Goal: Task Accomplishment & Management: Complete application form

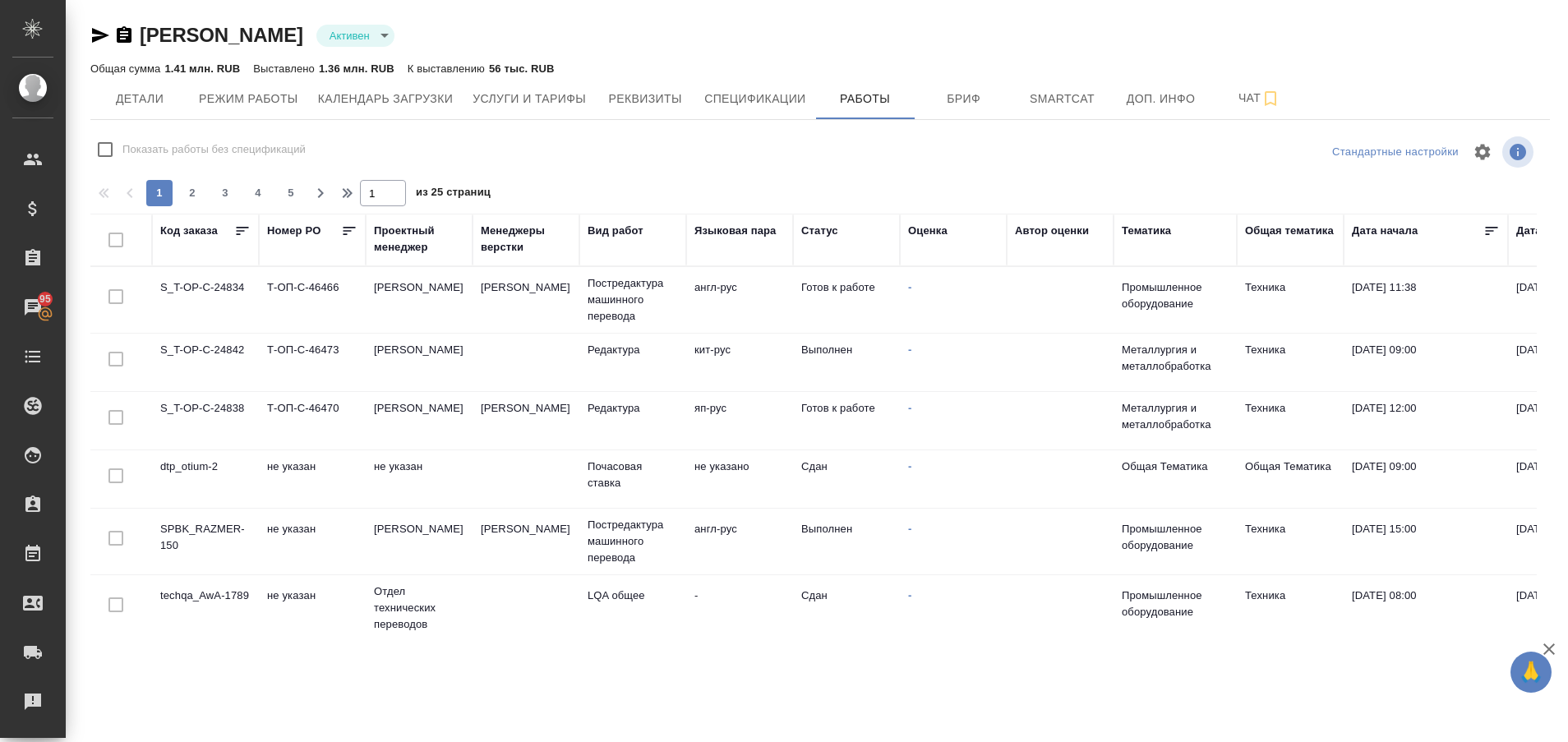
click at [201, 328] on td "SPBK_RAZMER-150" at bounding box center [205, 300] width 107 height 58
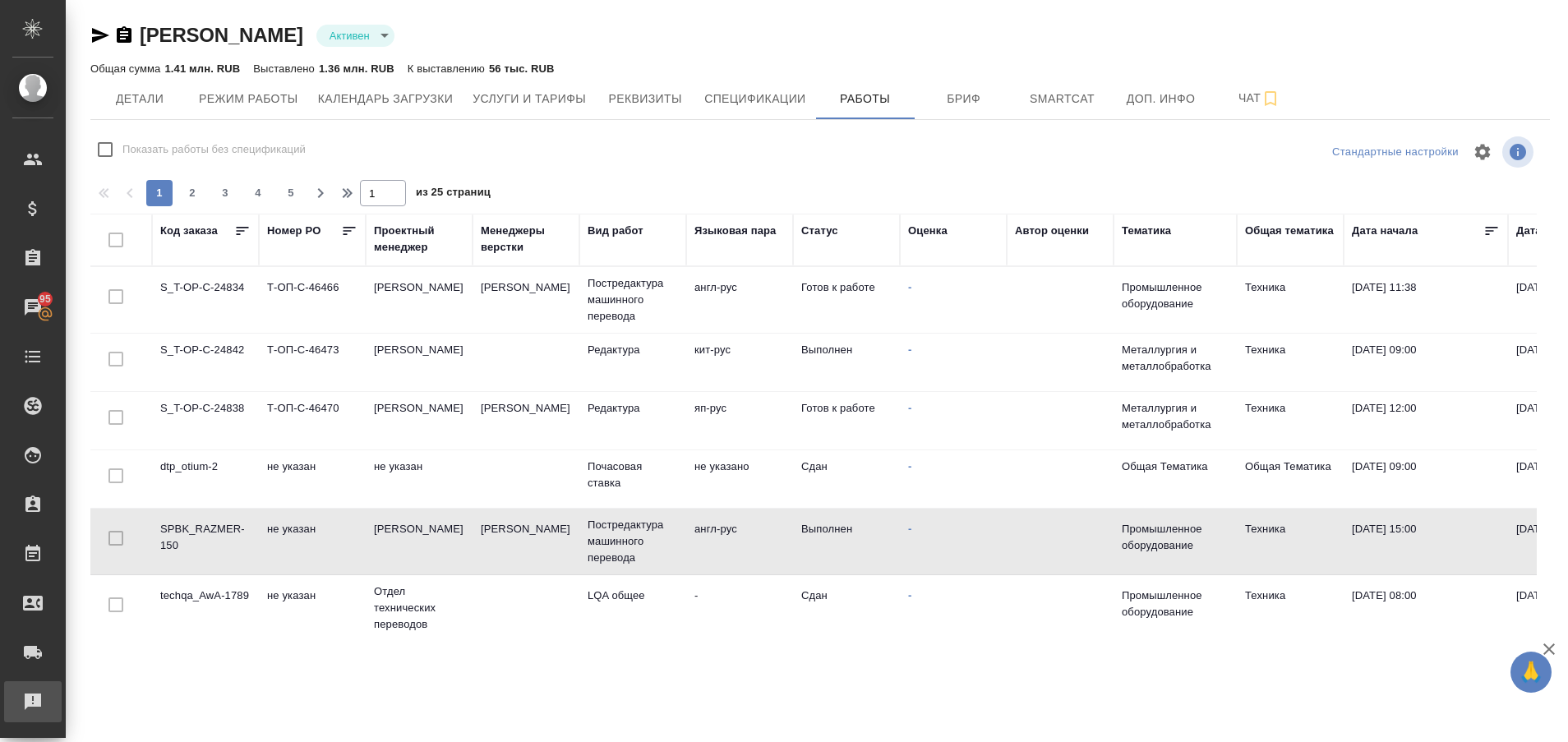
click at [33, 695] on div "Рекламации" at bounding box center [12, 701] width 41 height 25
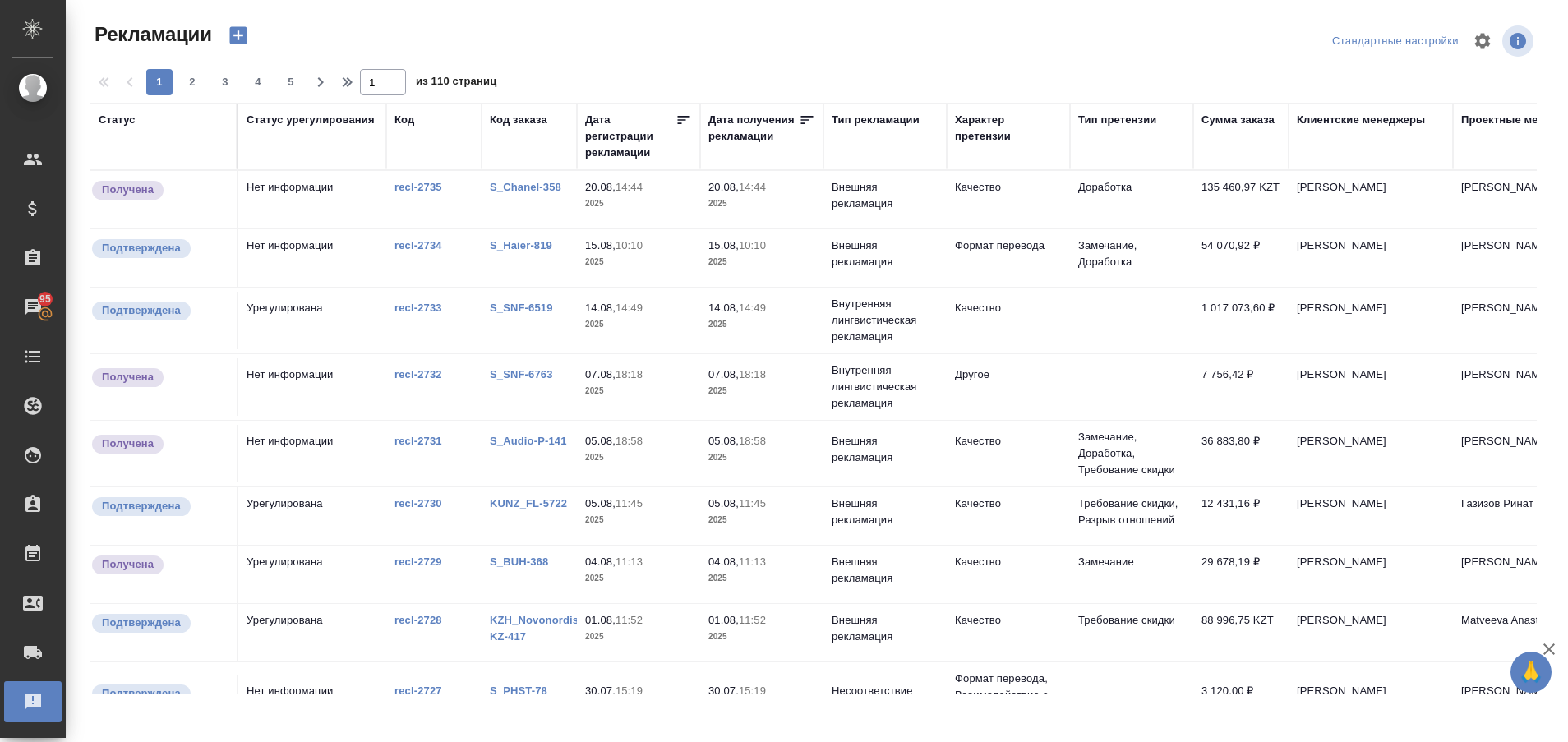
click at [529, 185] on link "S_Chanel-358" at bounding box center [526, 186] width 71 height 12
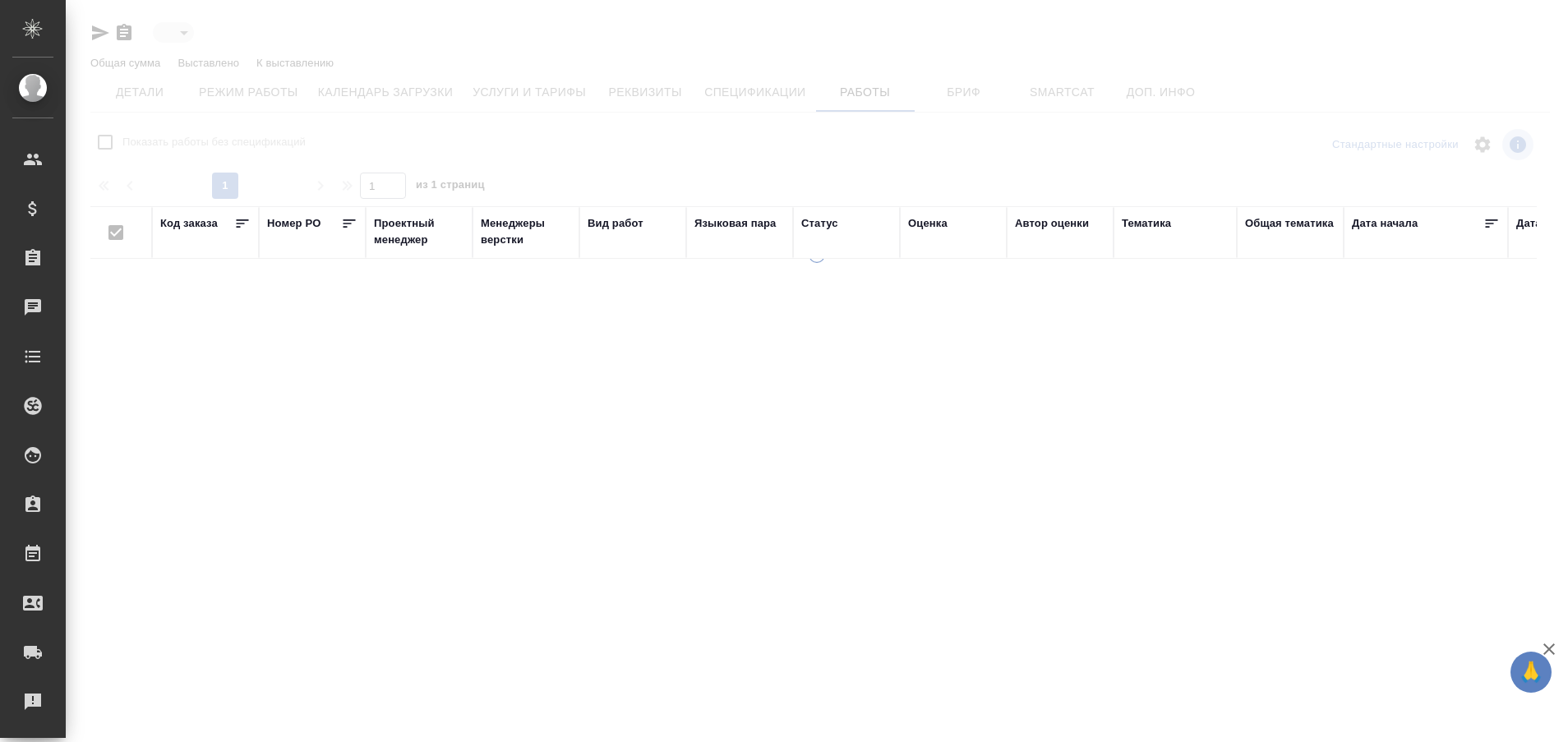
type input "active"
checkbox input "false"
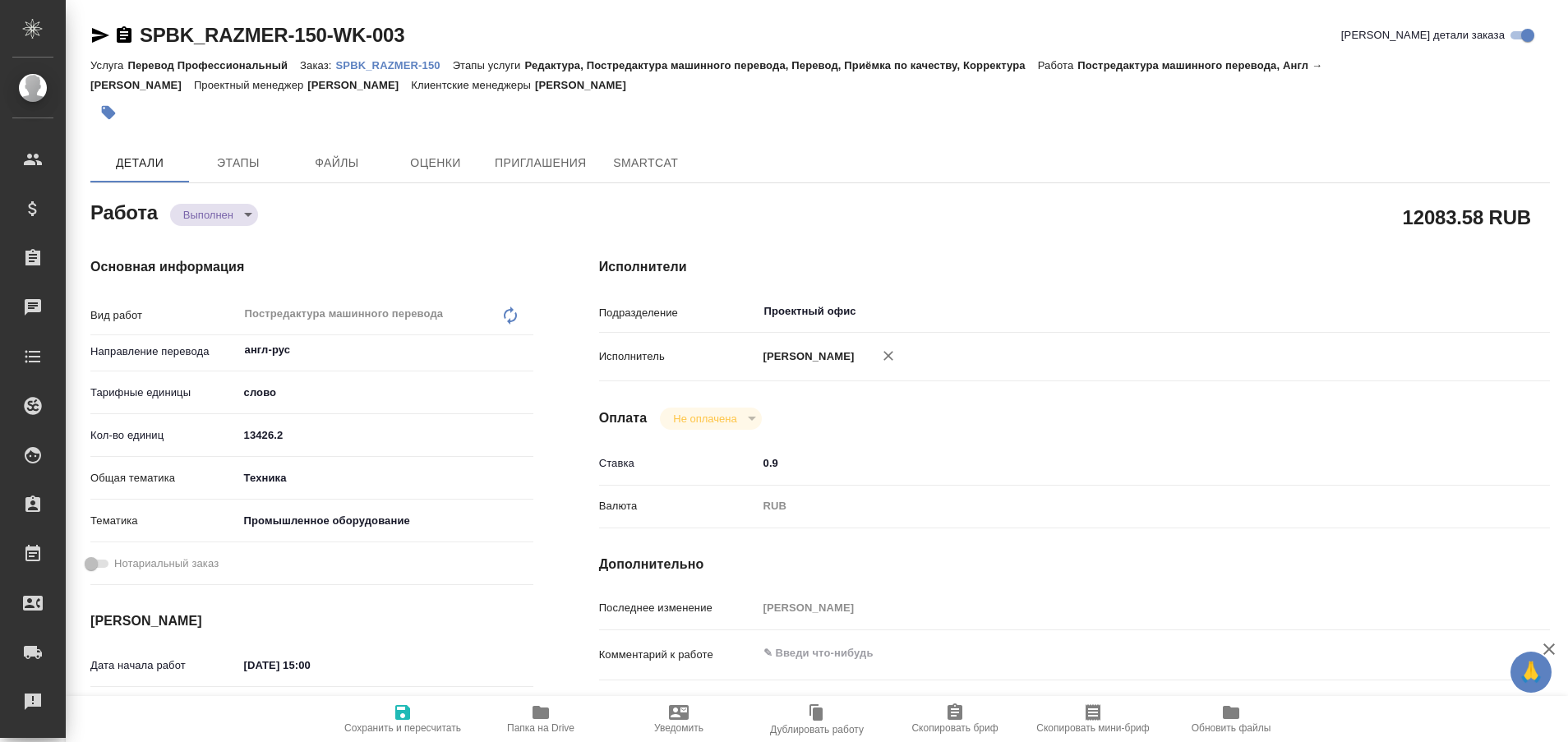
type textarea "x"
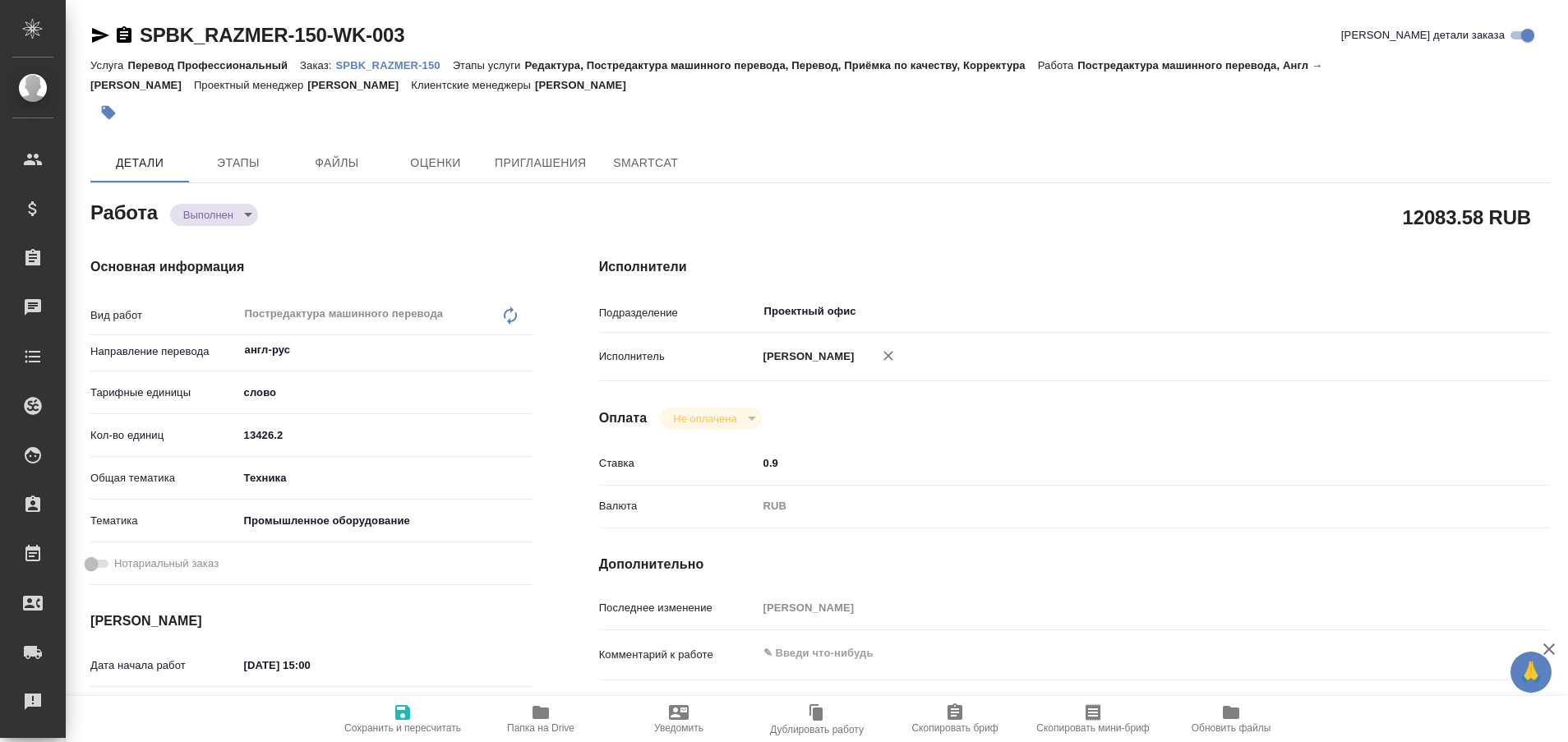
type textarea "x"
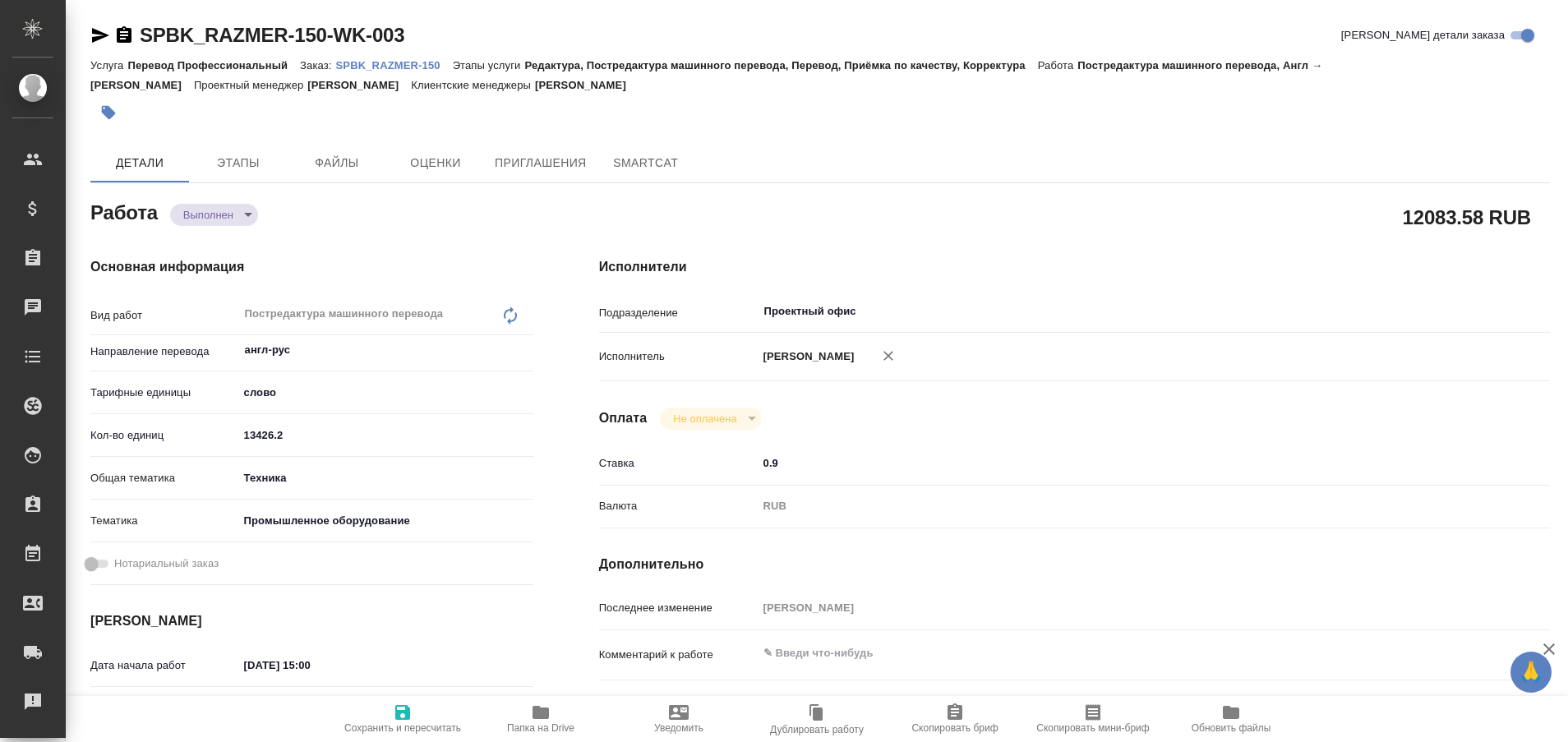
type textarea "x"
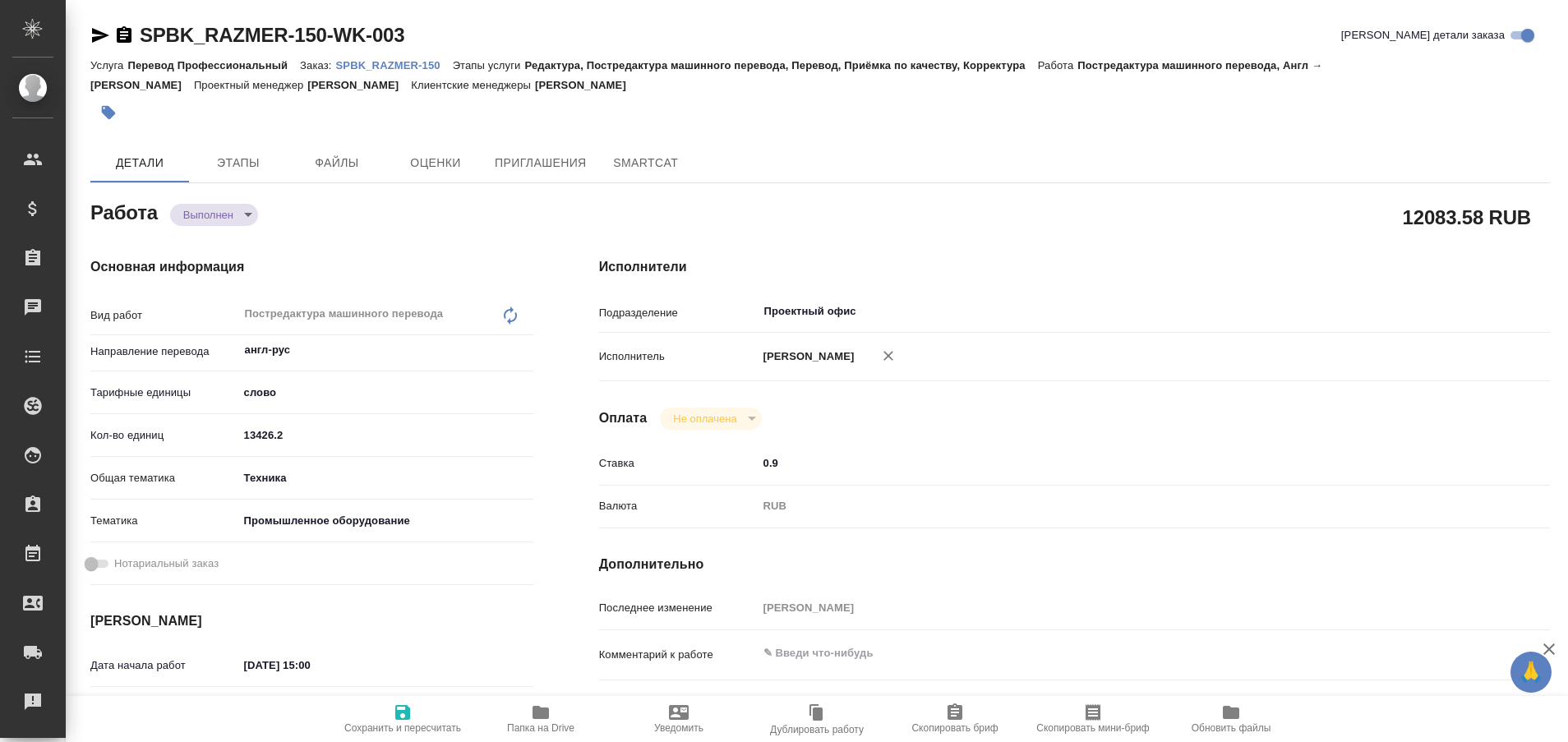
type textarea "x"
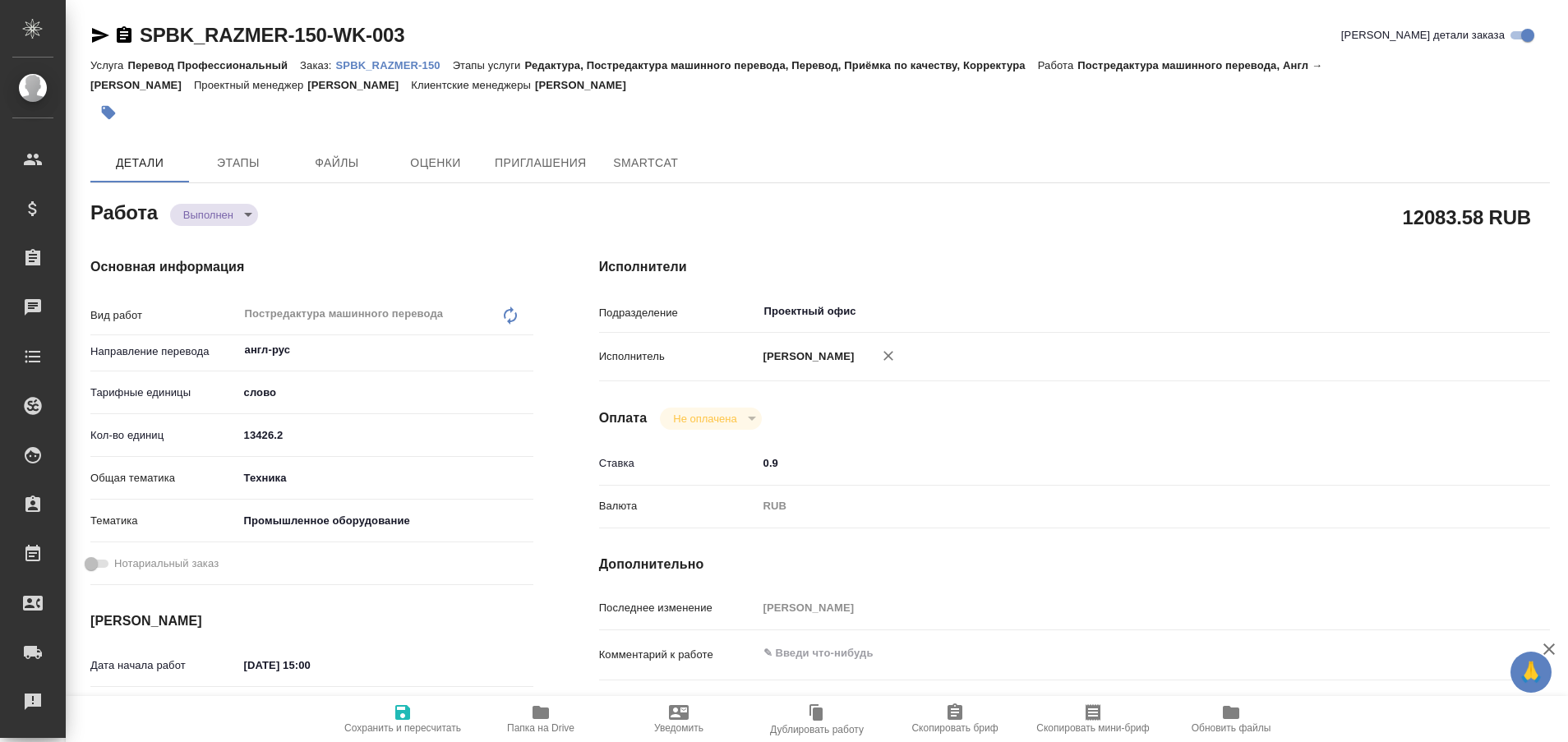
type textarea "x"
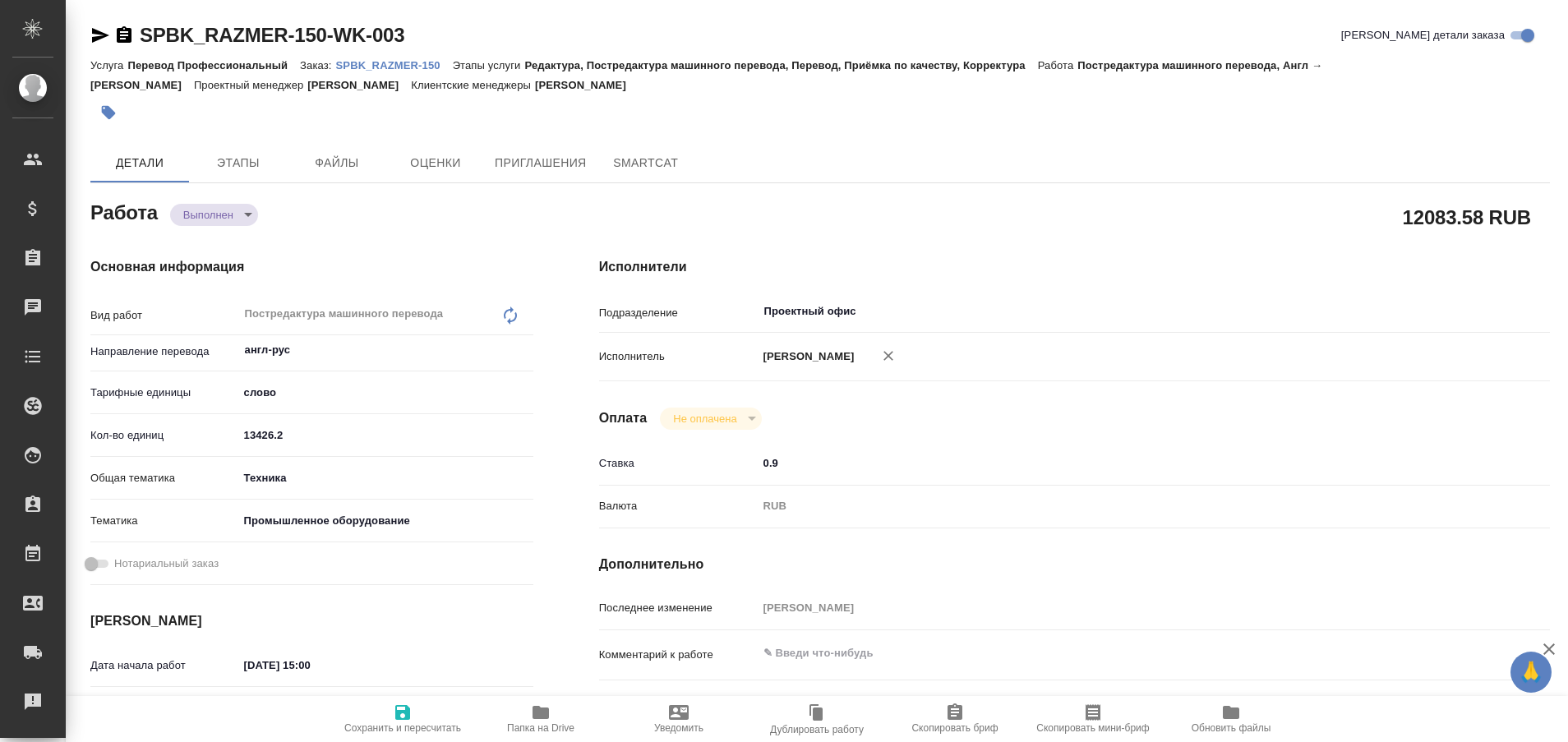
type textarea "x"
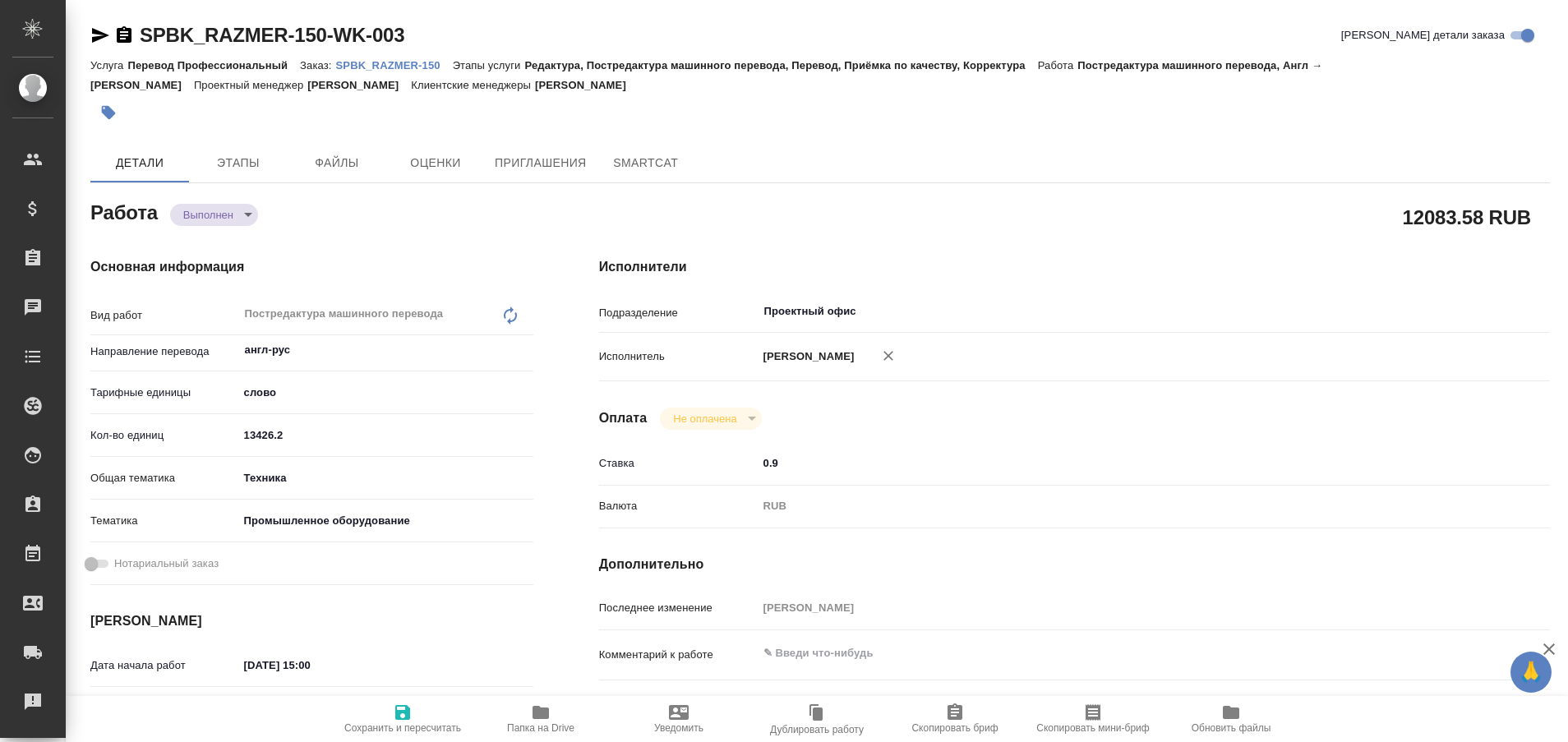
type textarea "x"
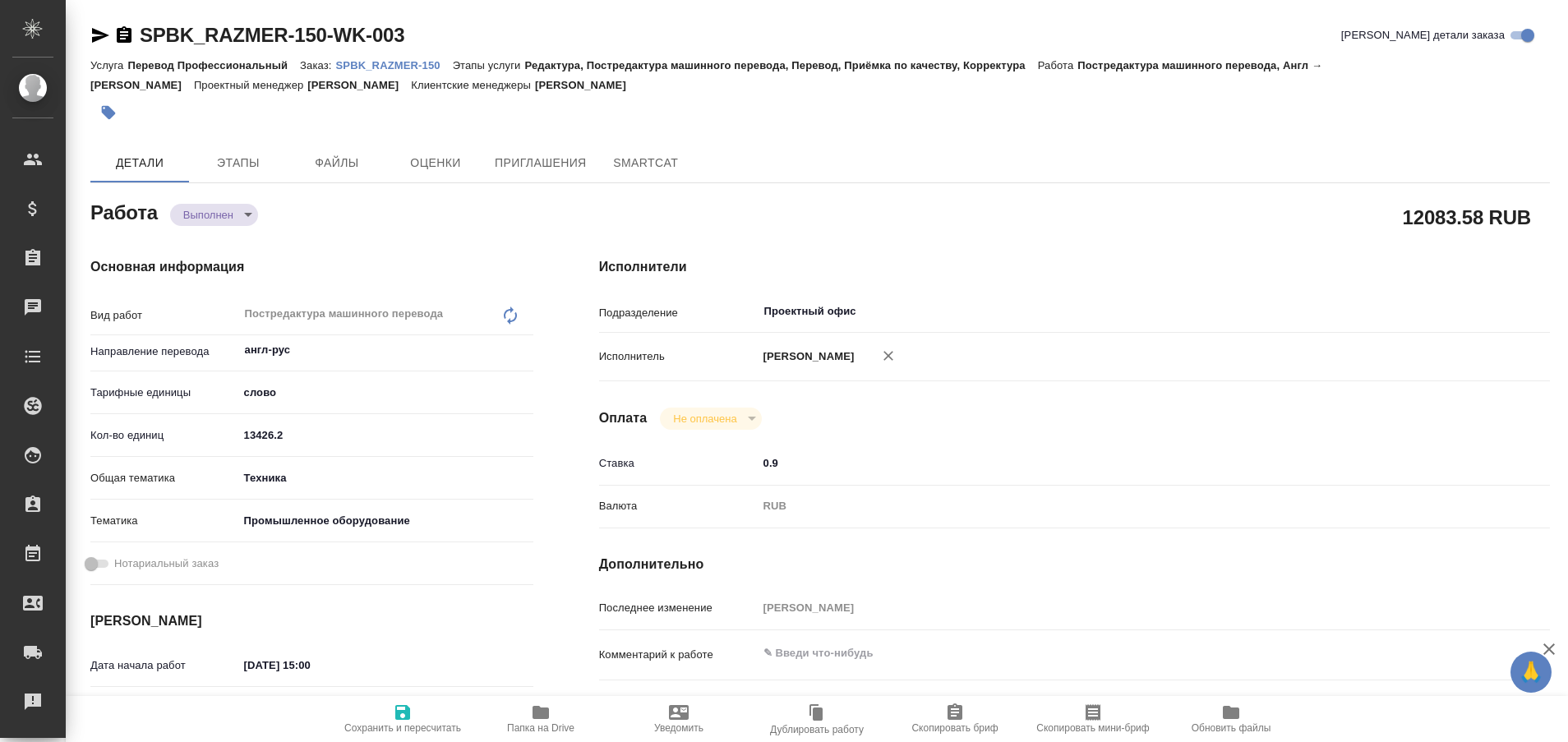
type textarea "x"
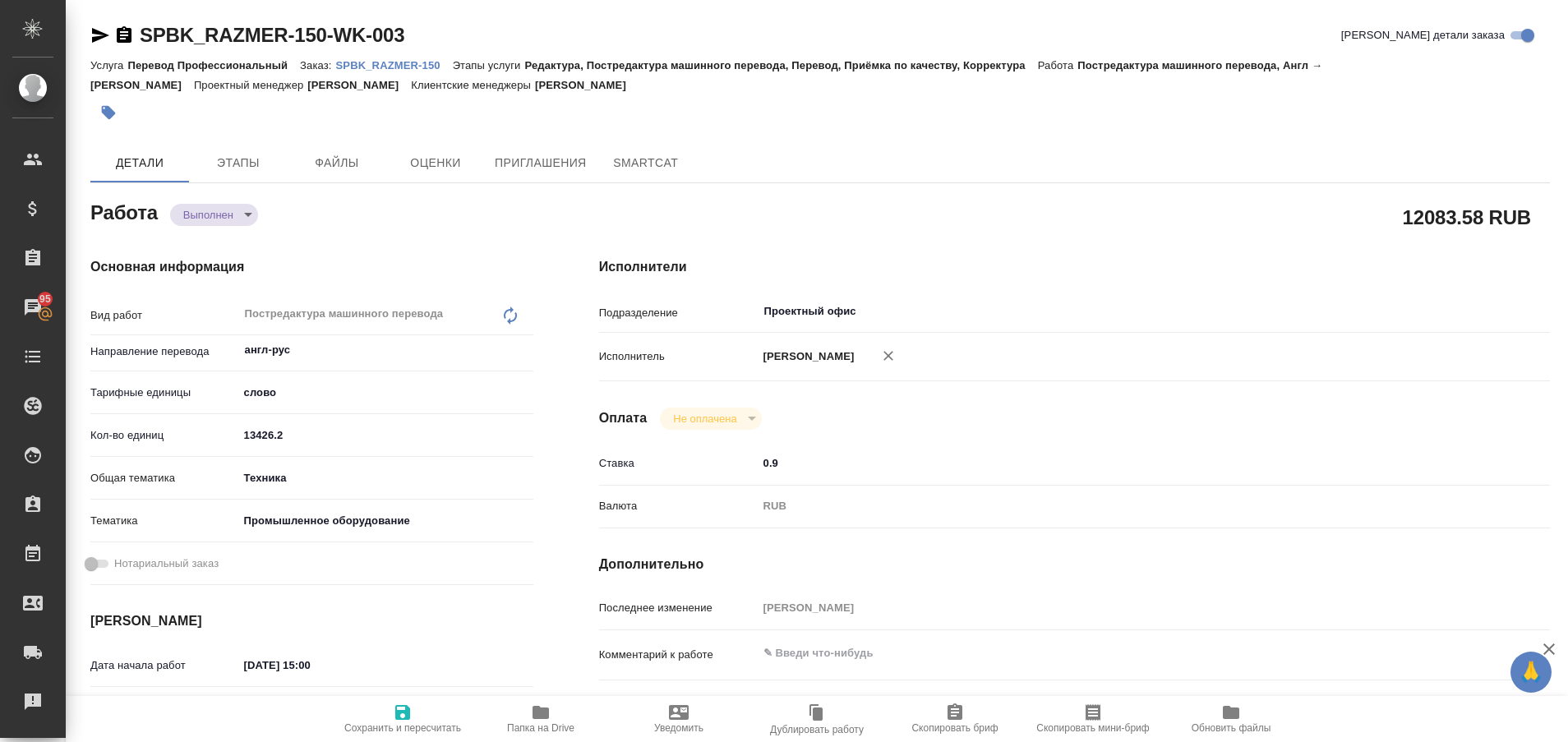
click at [406, 63] on p "SPBK_RAZMER-150" at bounding box center [395, 65] width 117 height 12
type textarea "x"
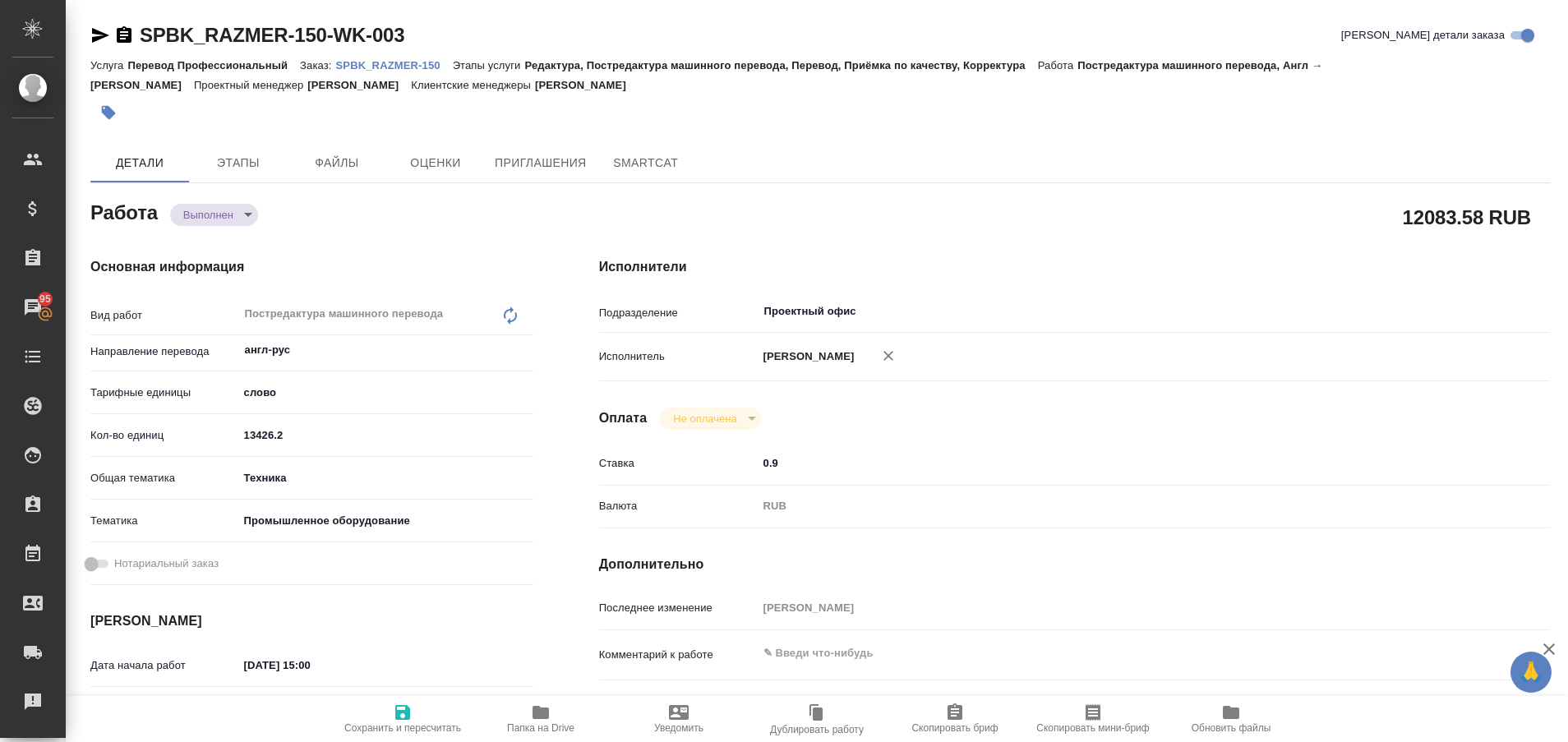
type textarea "x"
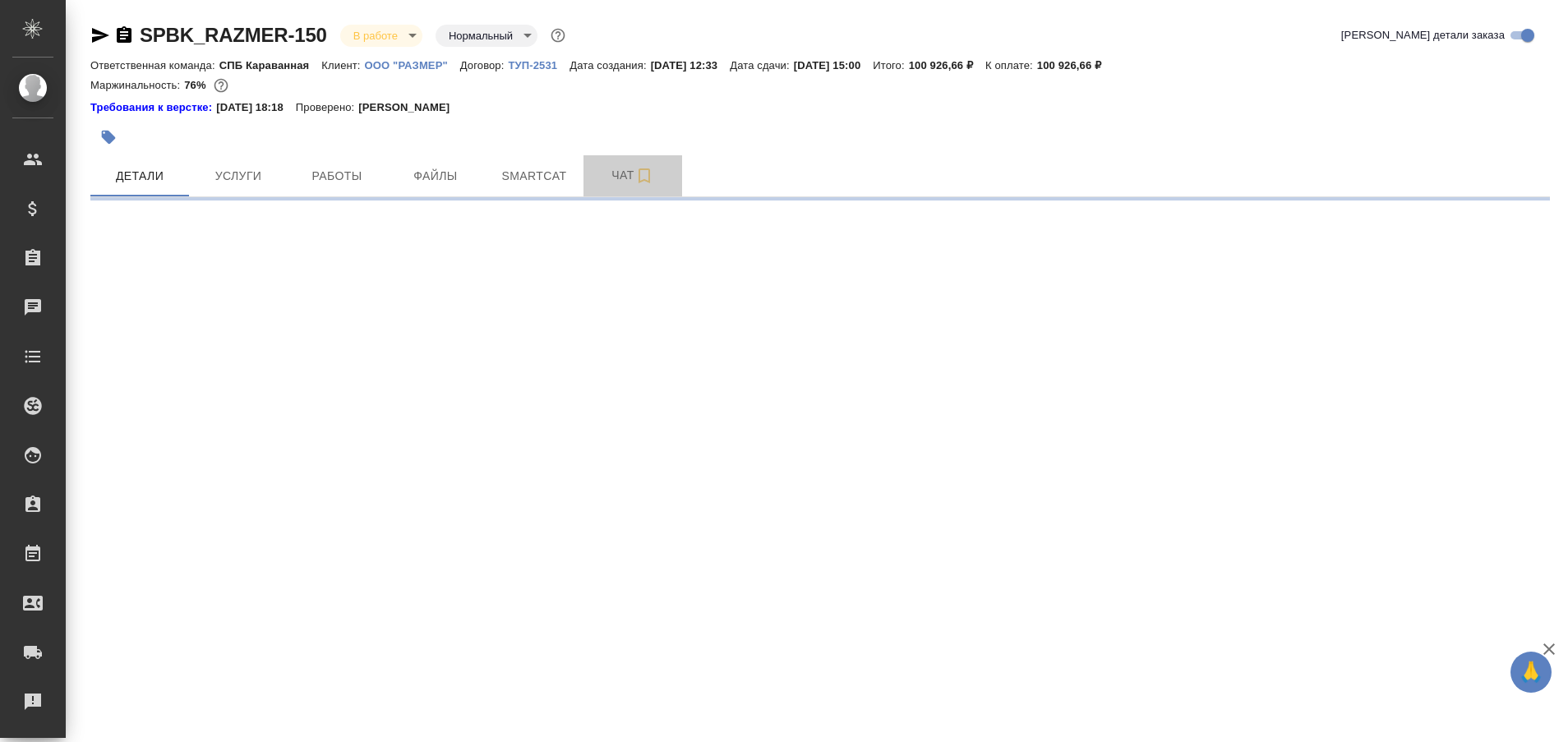
click at [610, 173] on span "Чат" at bounding box center [633, 175] width 79 height 21
select select "RU"
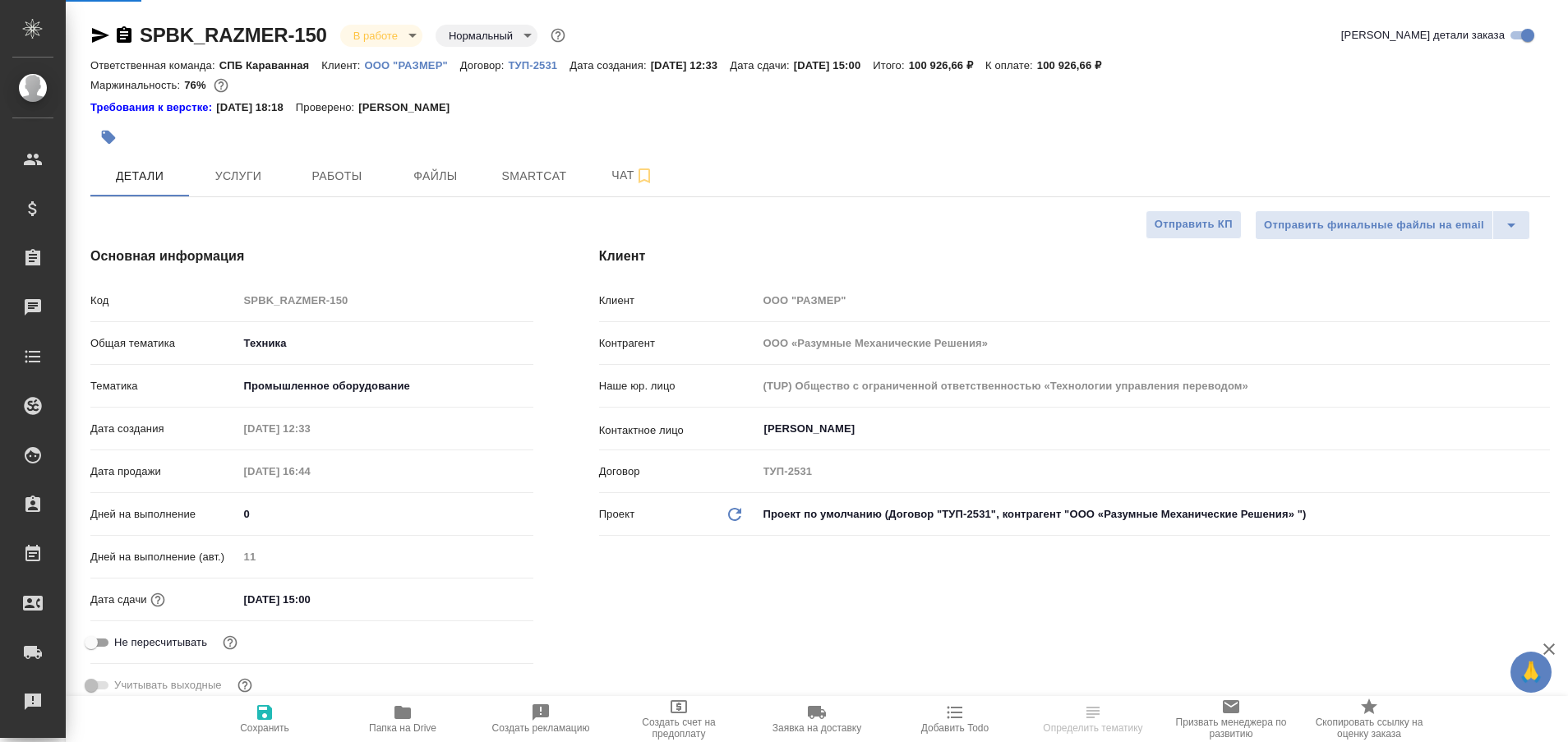
type textarea "x"
click at [610, 173] on span "Чат" at bounding box center [633, 175] width 79 height 21
type input "[PERSON_NAME]"
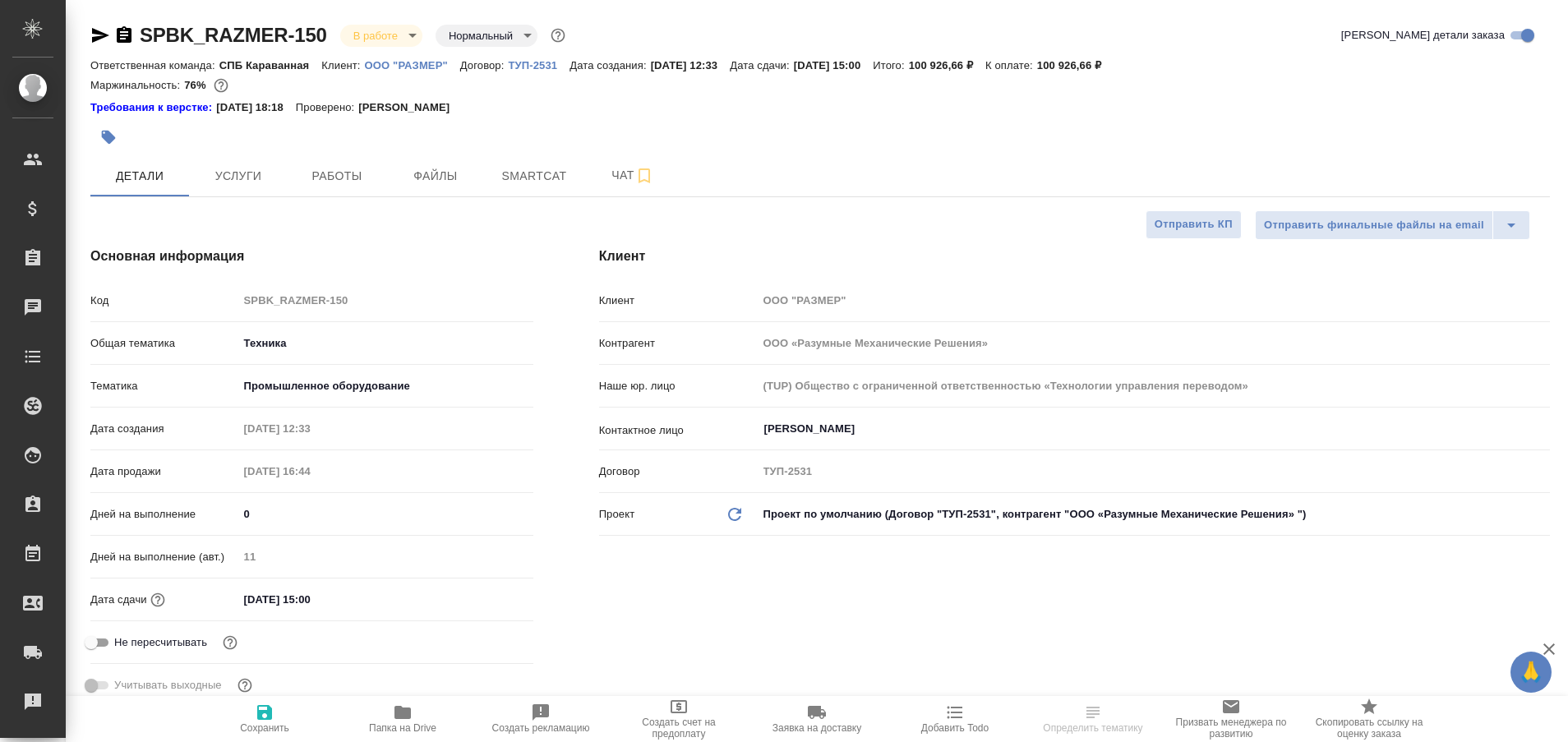
type input "[PERSON_NAME]"
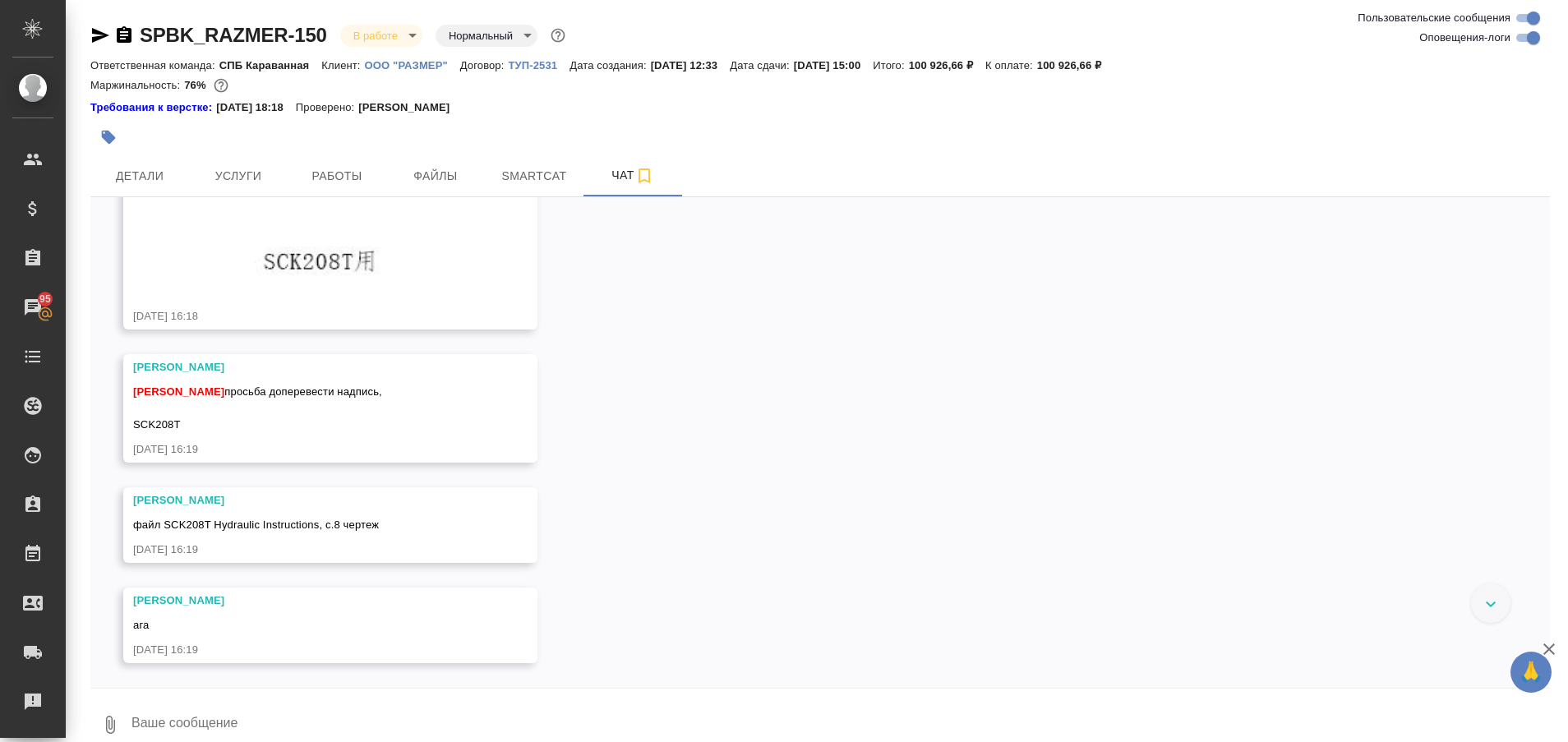
scroll to position [21707, 0]
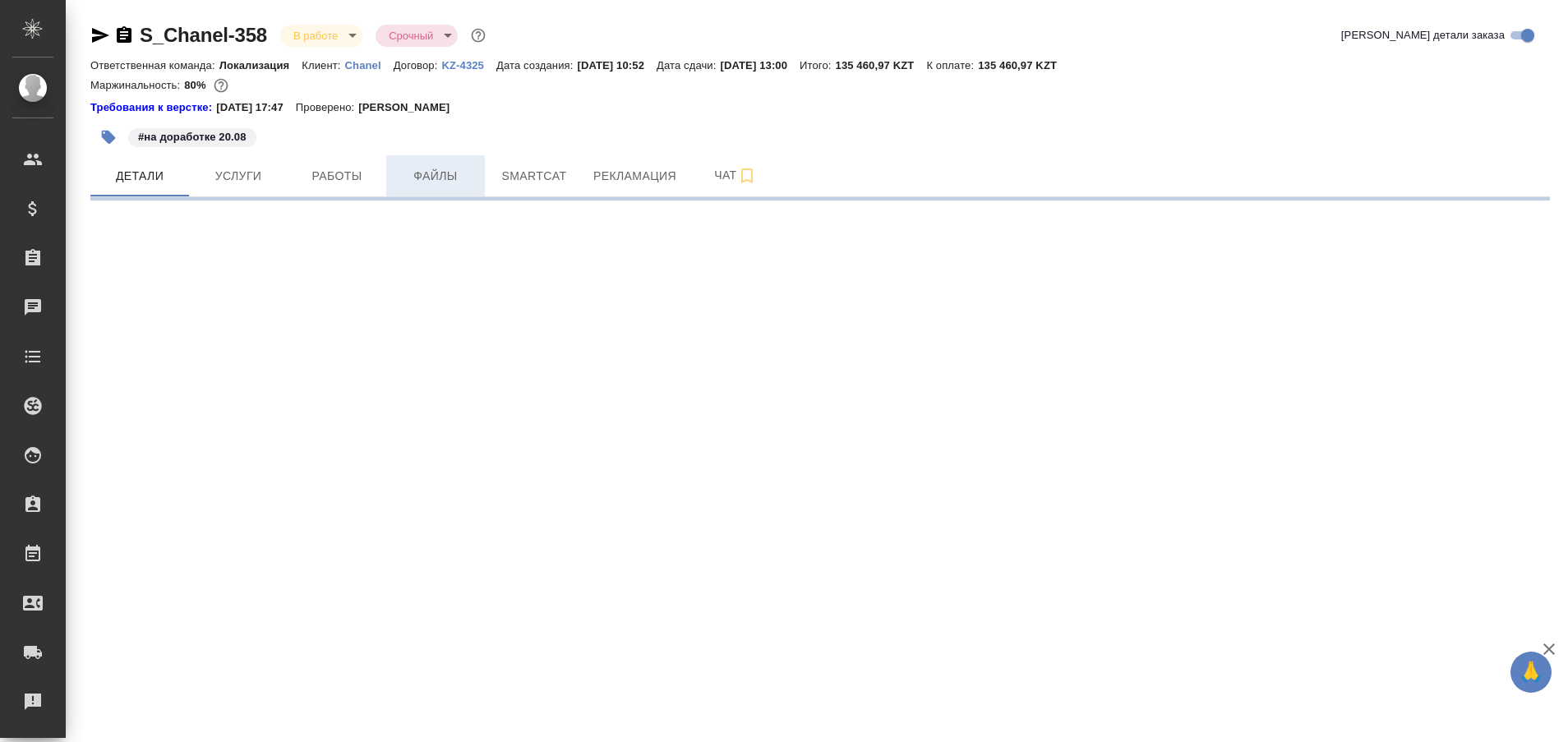
select select "RU"
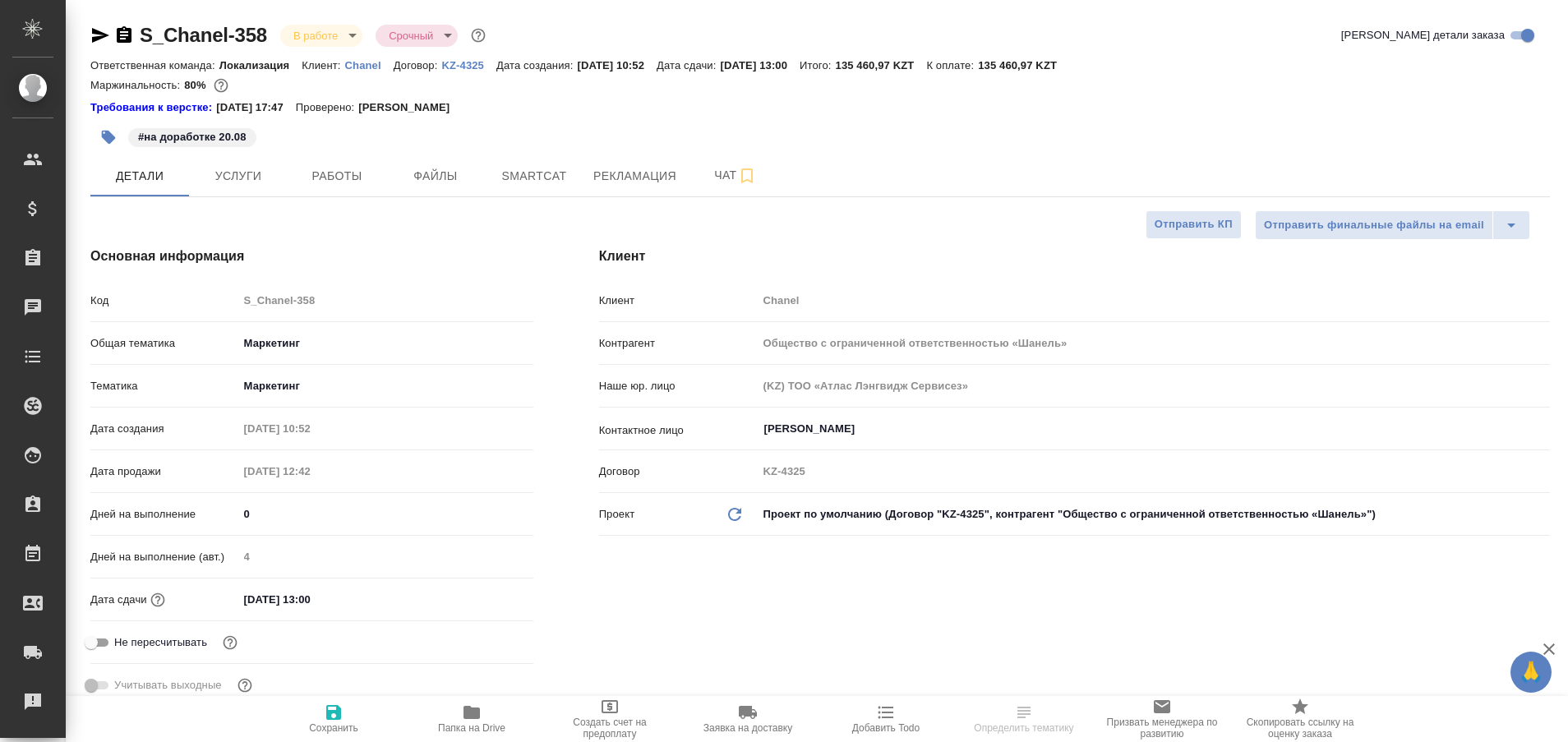
type textarea "x"
click at [342, 179] on span "Работы" at bounding box center [337, 176] width 79 height 21
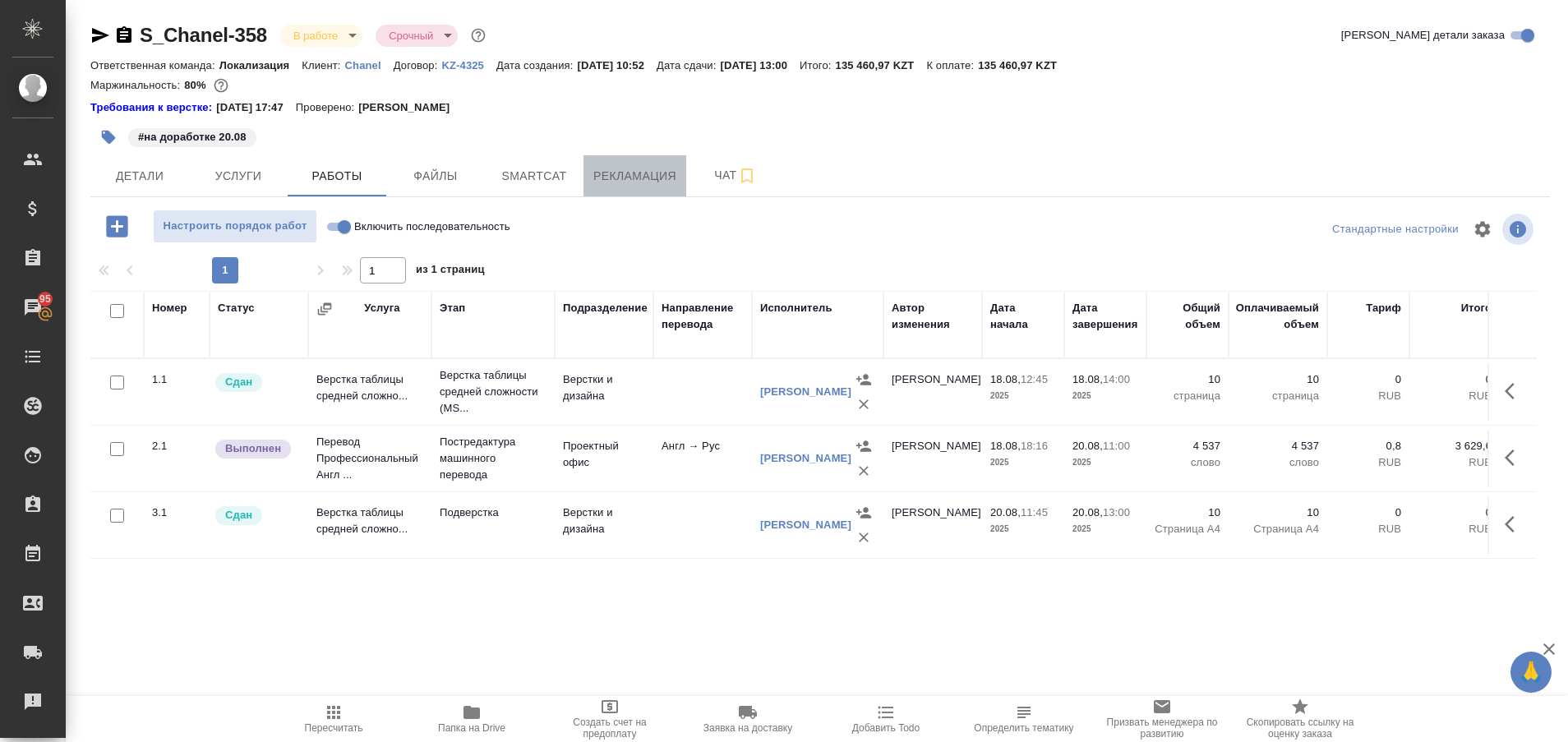
click at [621, 177] on span "Рекламация" at bounding box center [635, 176] width 83 height 21
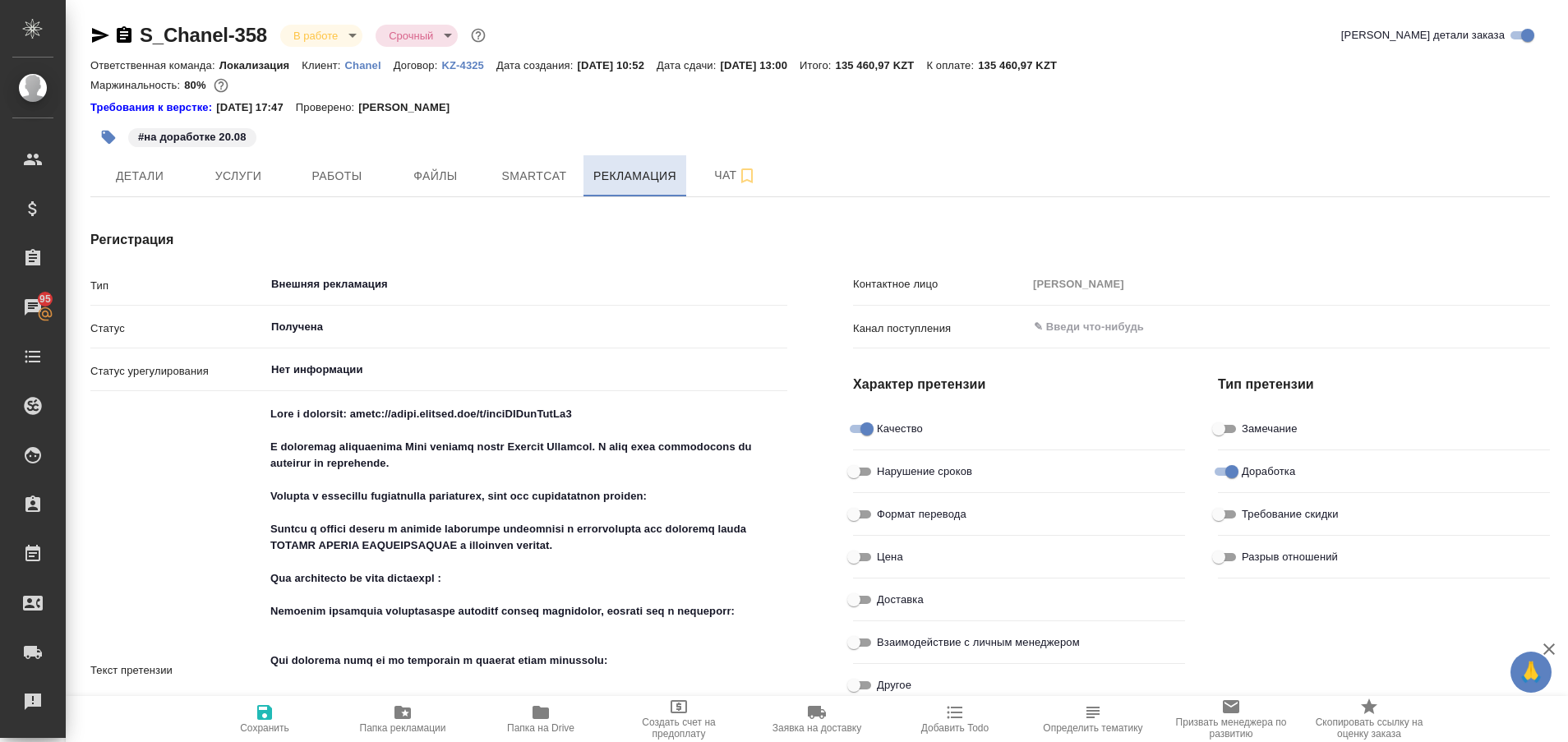
type textarea "x"
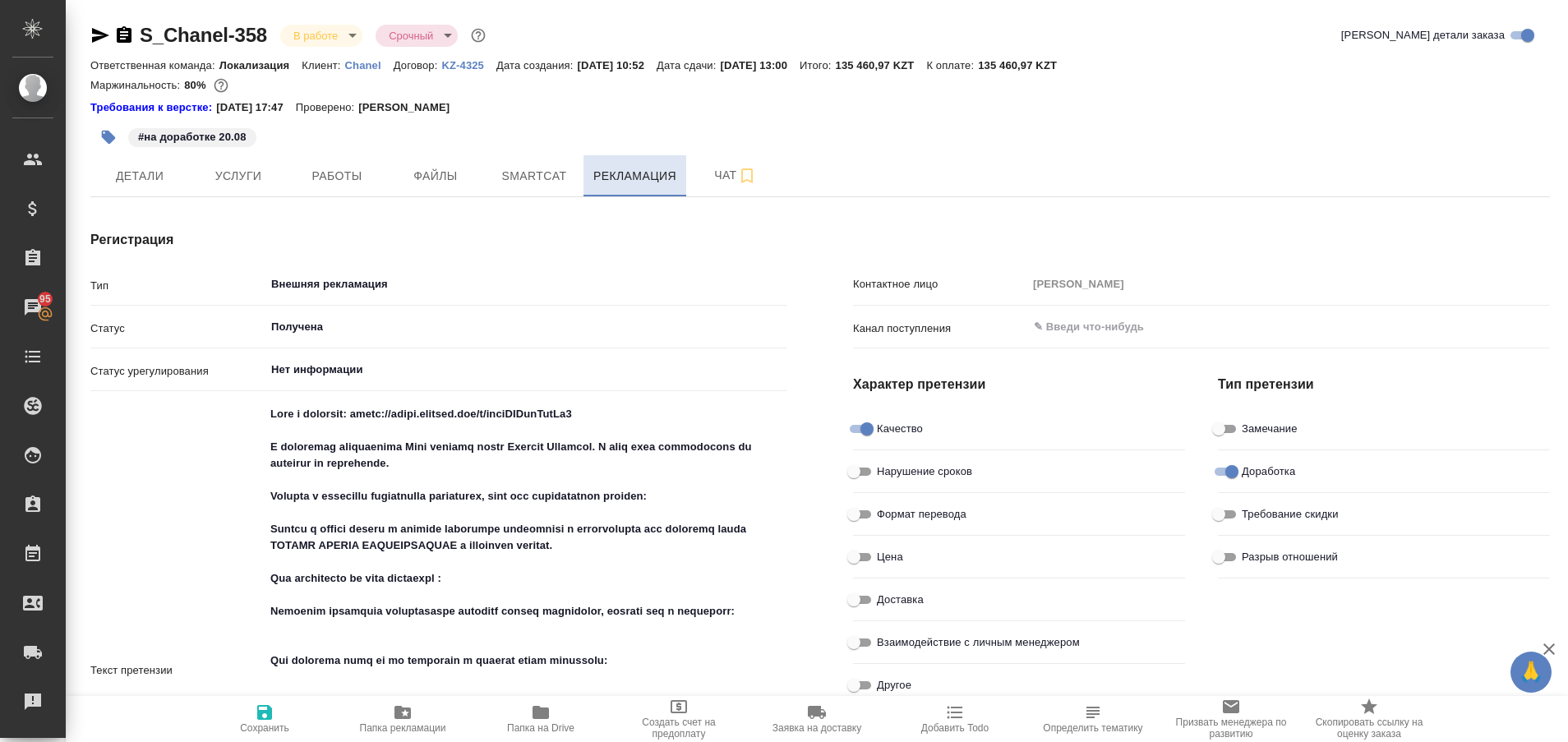
type textarea "x"
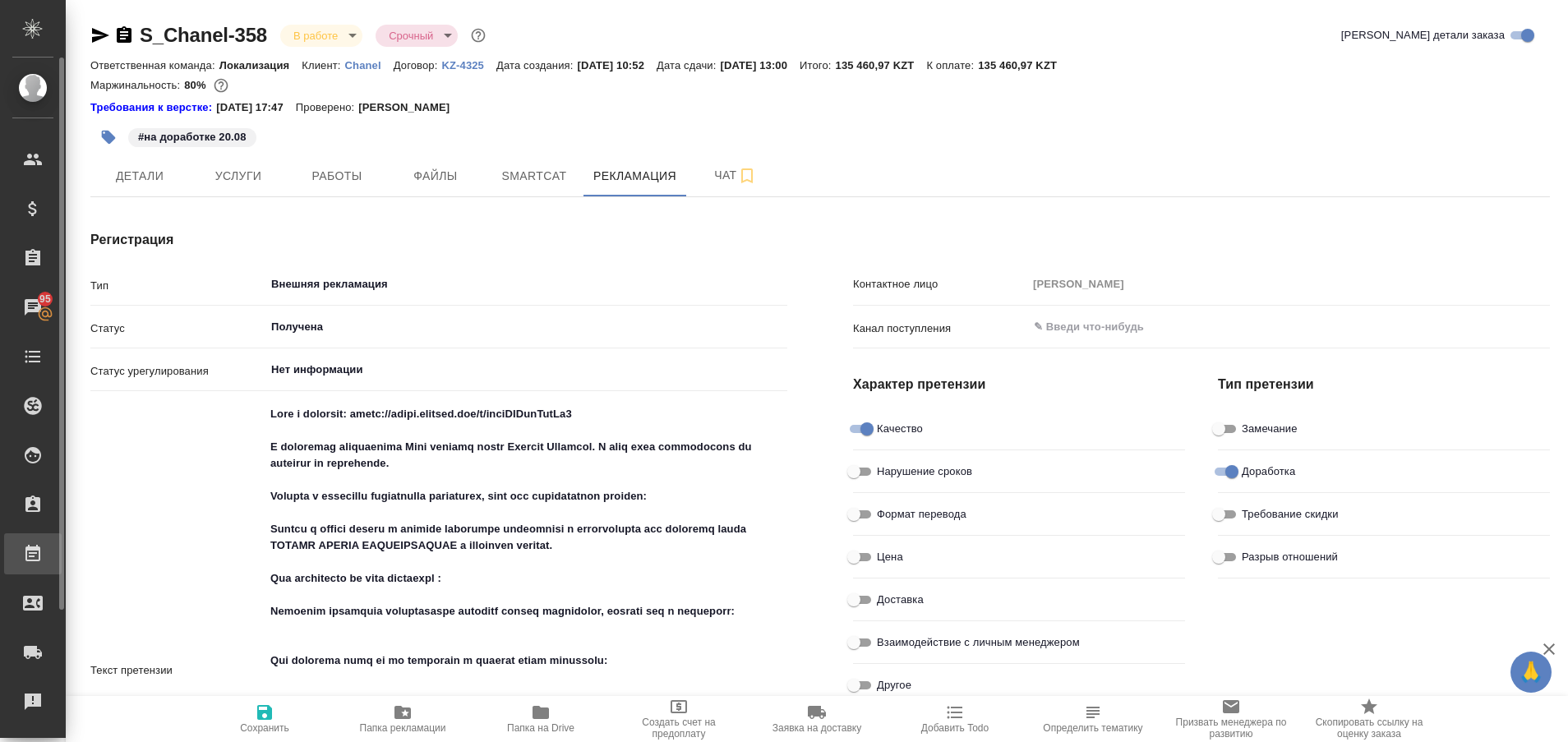
type textarea "x"
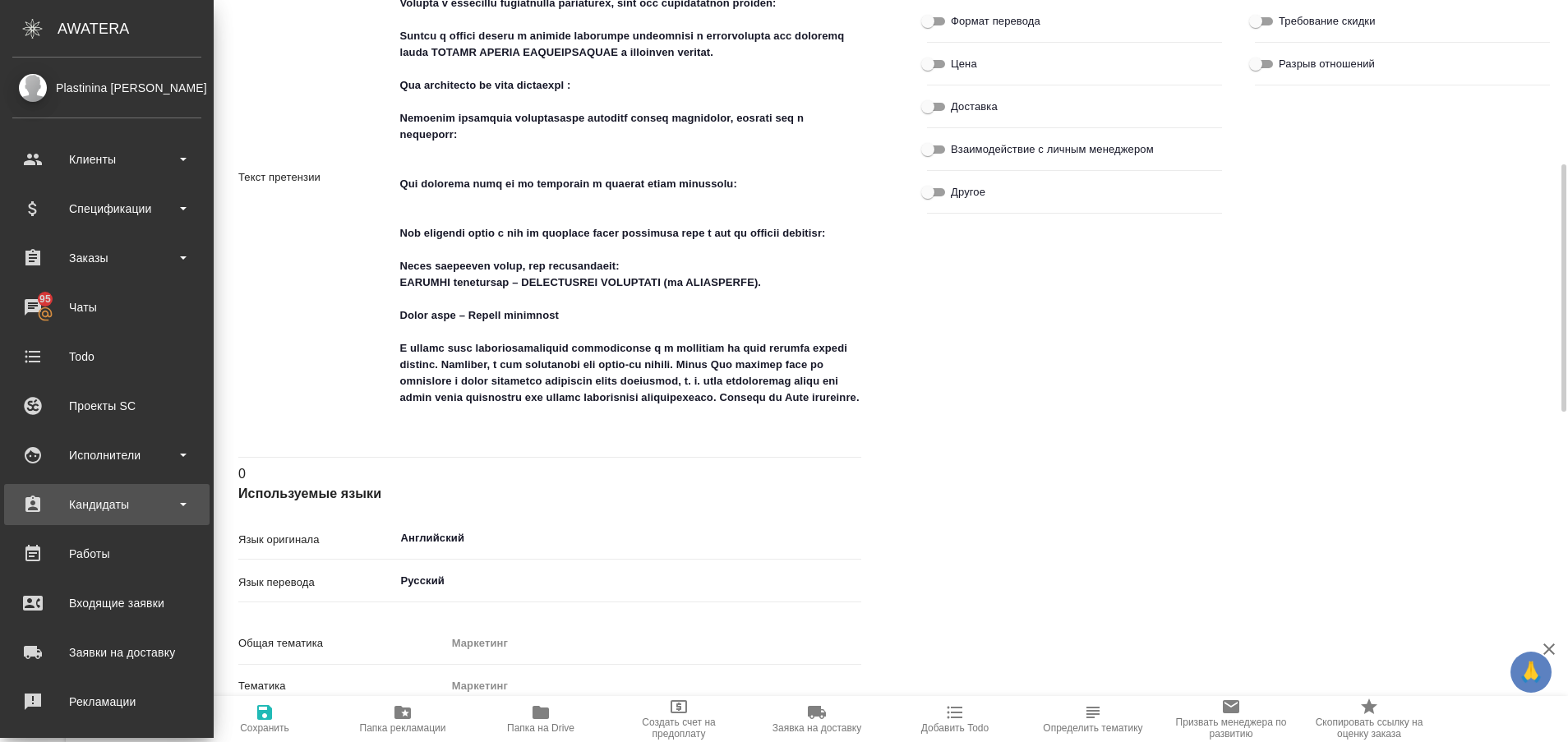
type textarea "x"
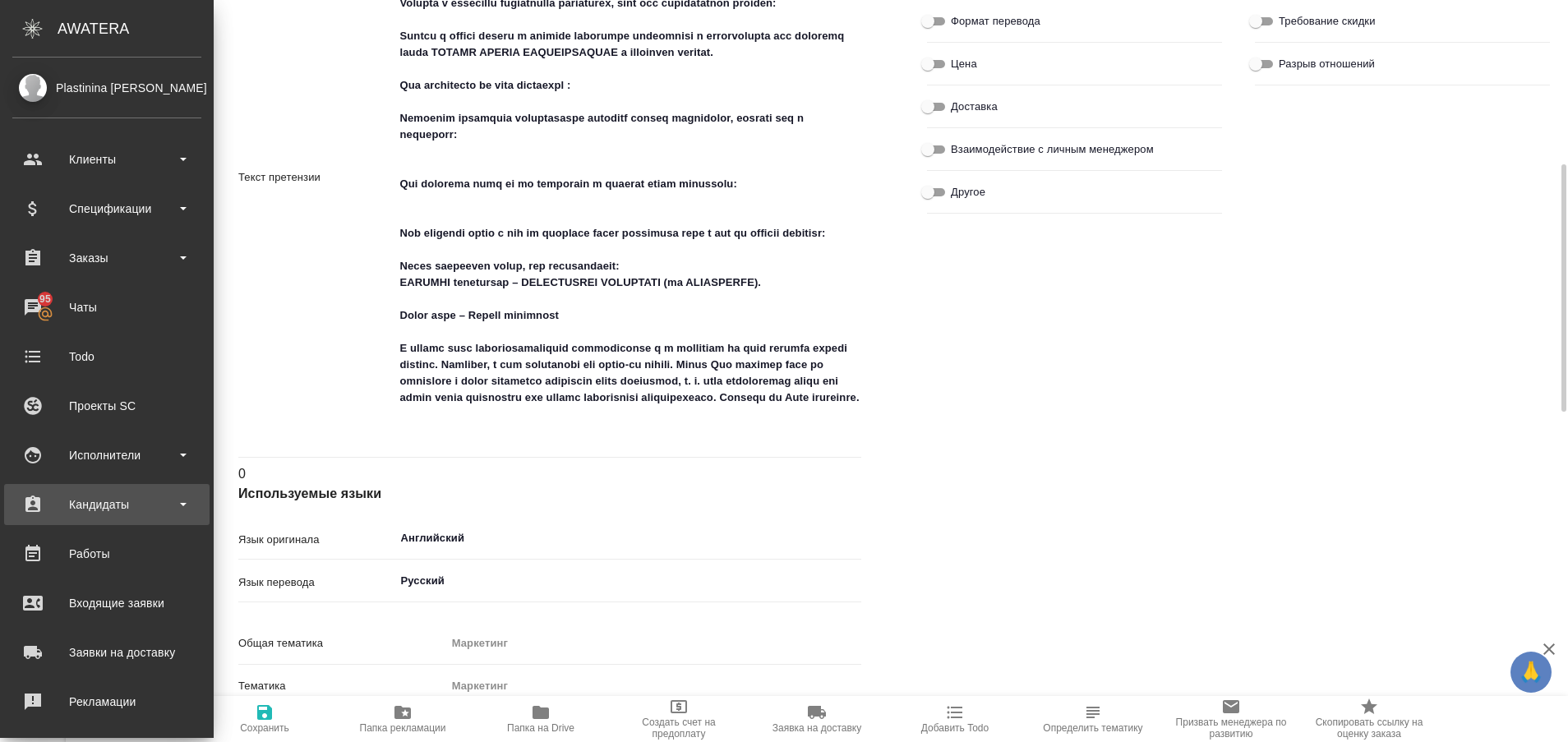
type textarea "x"
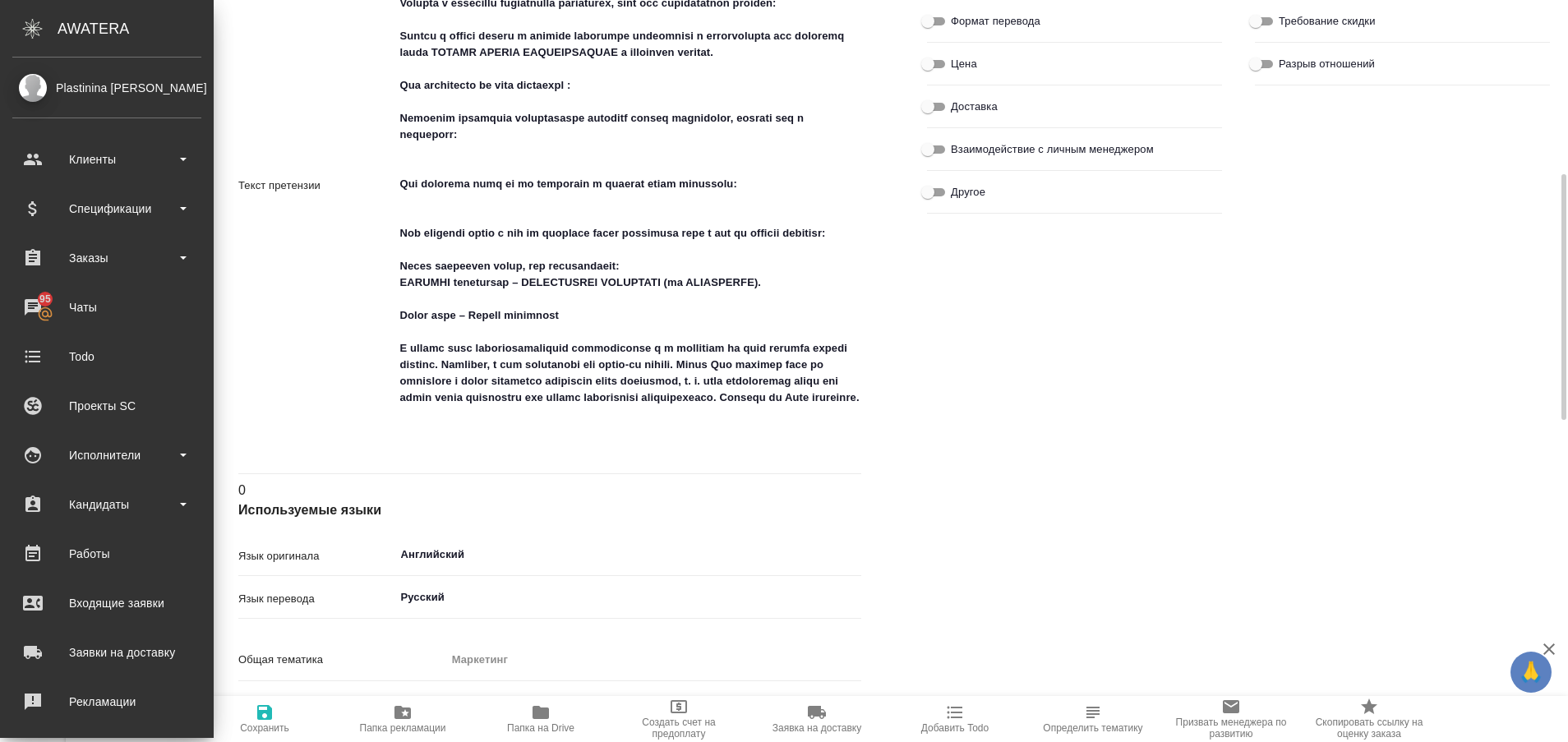
type textarea "x"
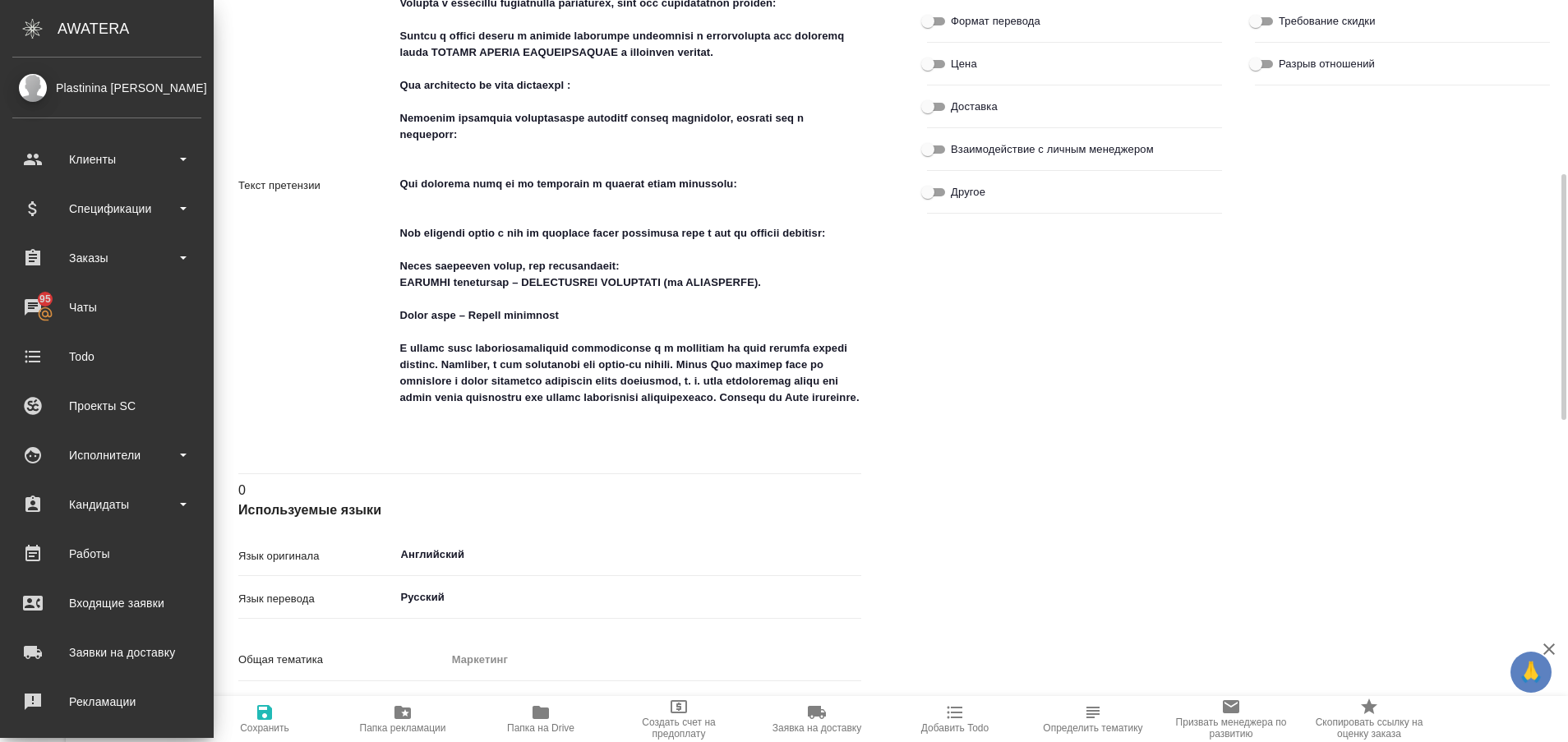
type textarea "x"
